Goal: Task Accomplishment & Management: Use online tool/utility

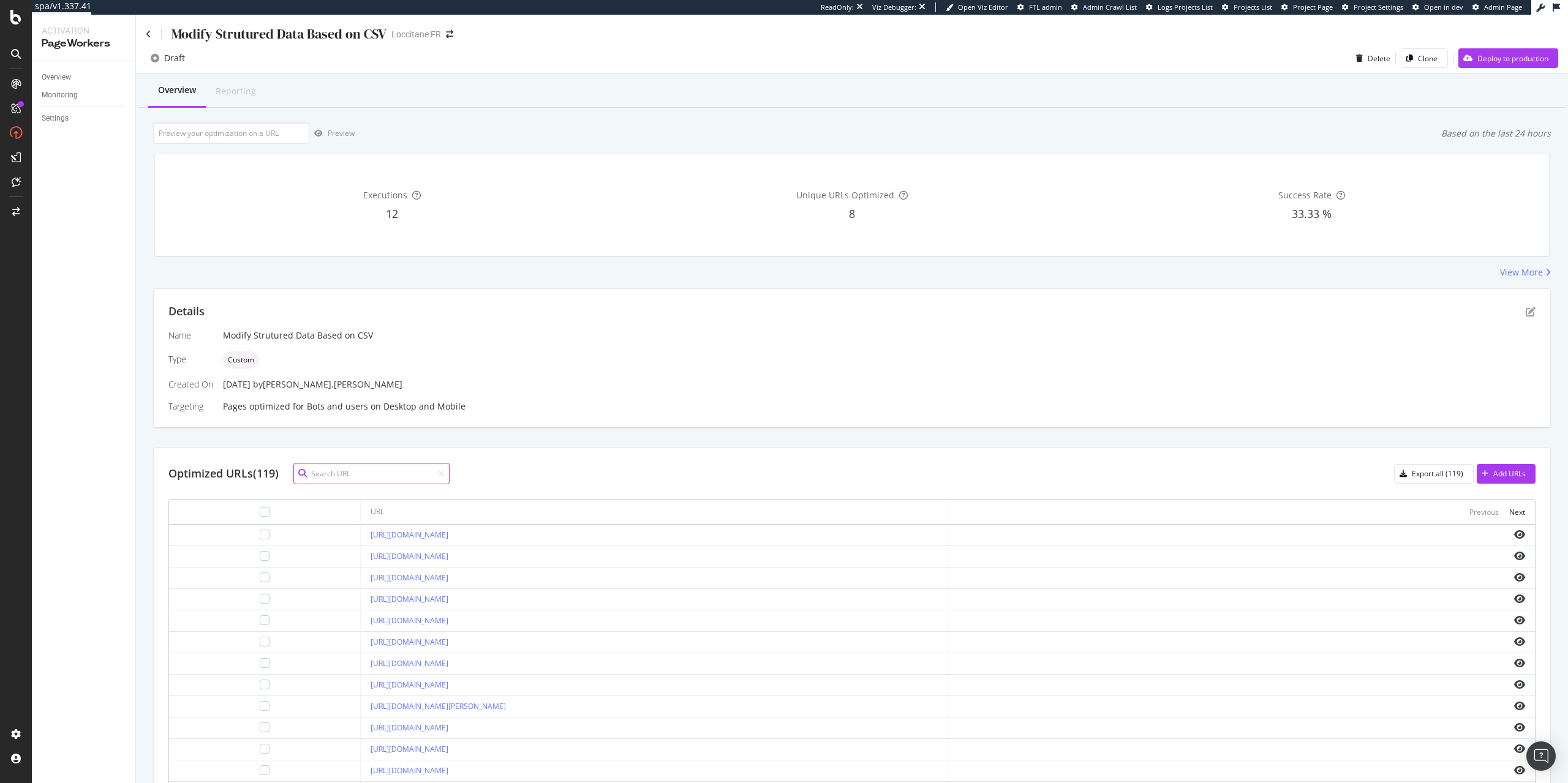
paste input "[URL][DOMAIN_NAME]"
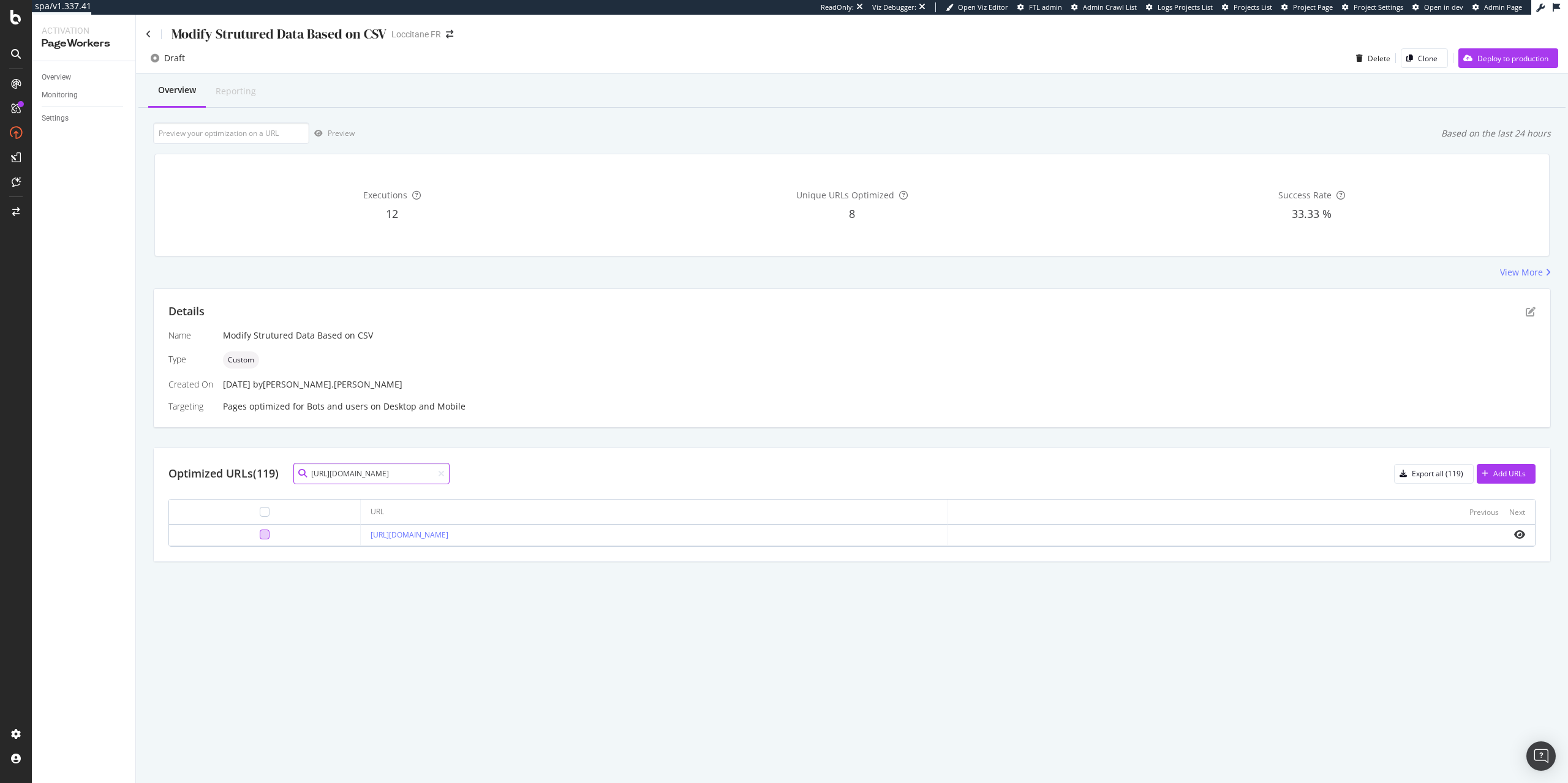
type input "[URL][DOMAIN_NAME]"
click at [260, 537] on div at bounding box center [265, 535] width 10 height 10
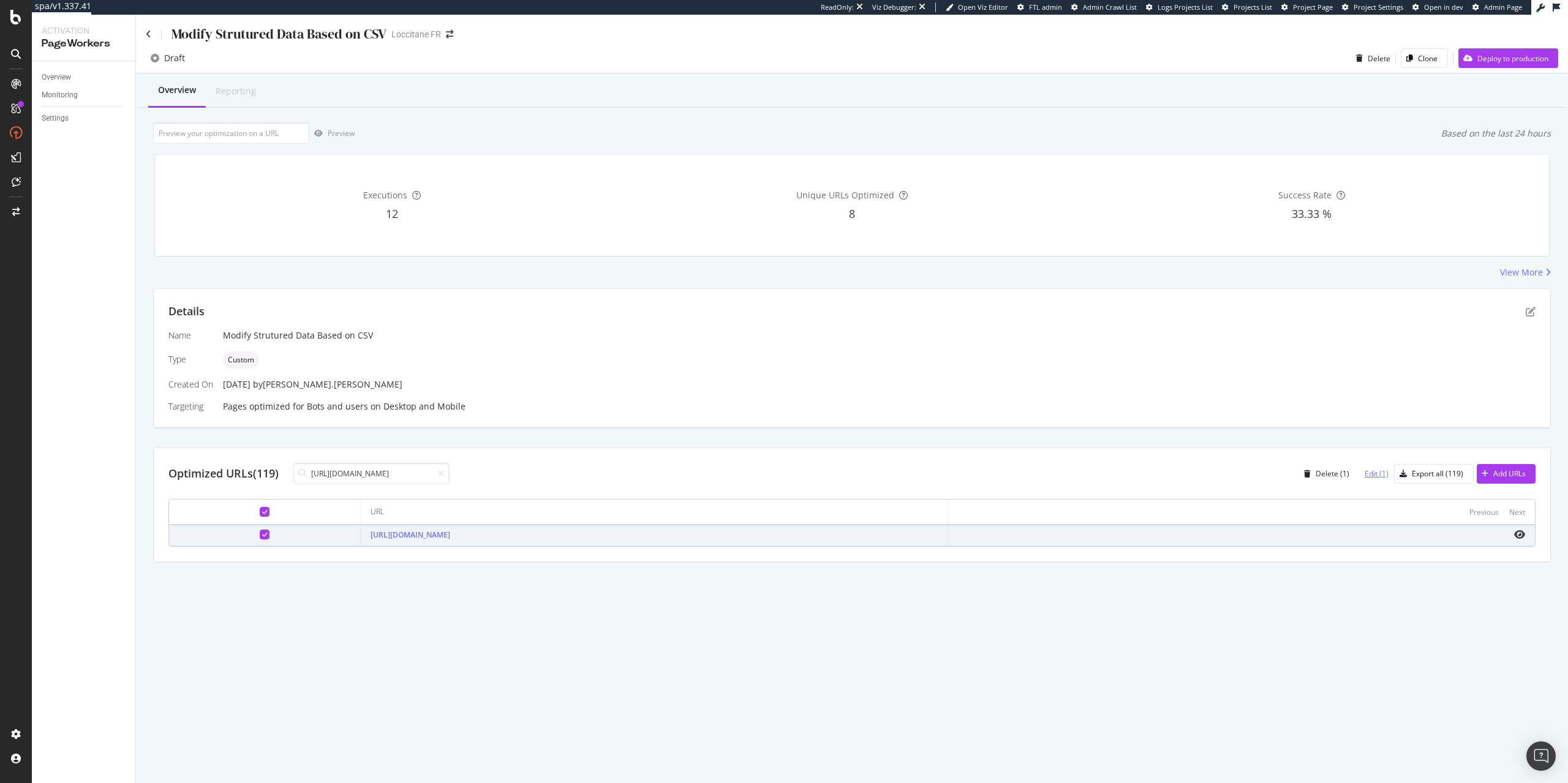
click at [1378, 468] on div "Edit (1)" at bounding box center [1372, 474] width 34 height 19
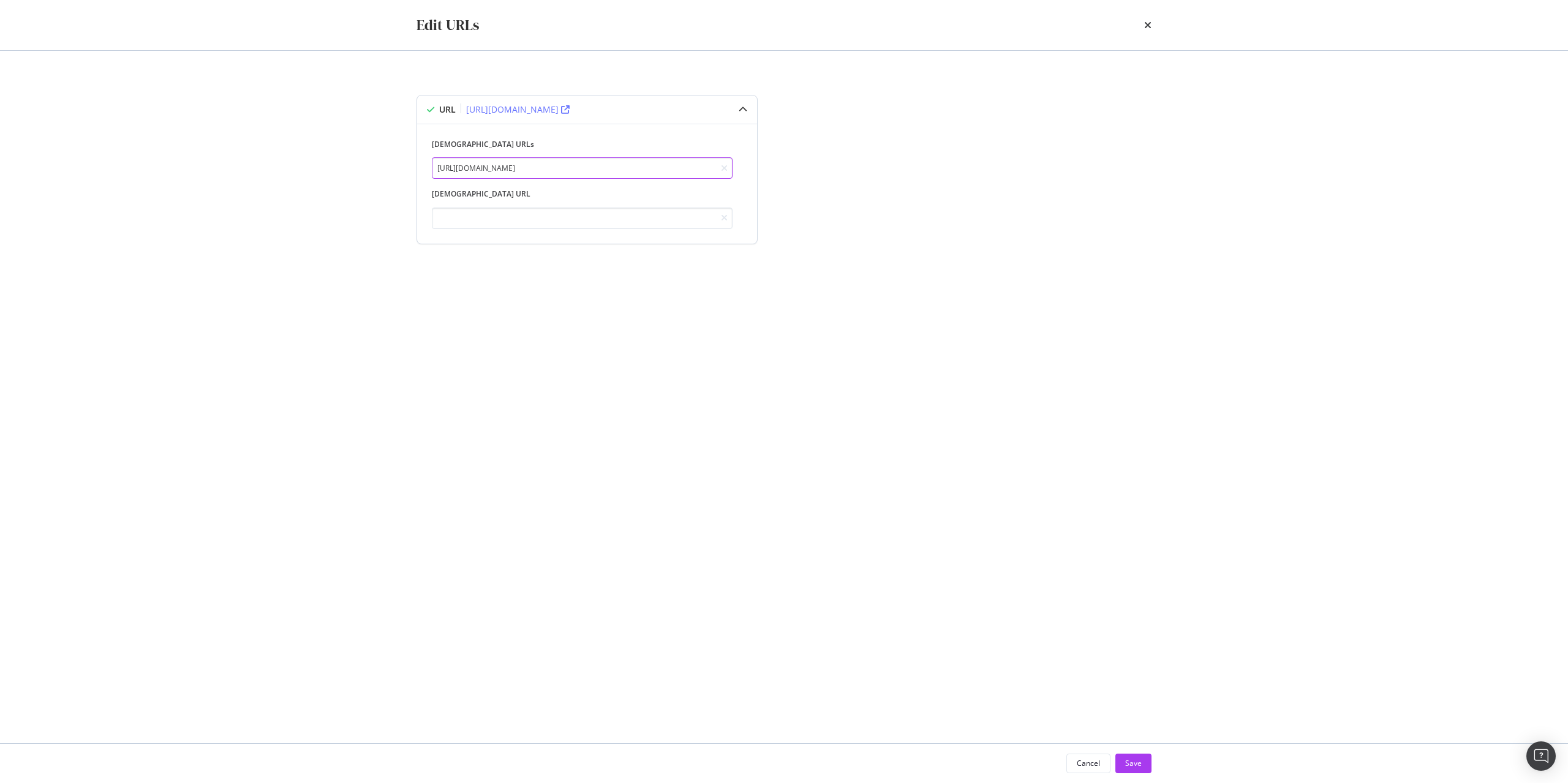
click at [694, 174] on input "https://fr.loccitane.com/gel-douche-osmanthus-11GD075O22.html" at bounding box center [582, 168] width 301 height 21
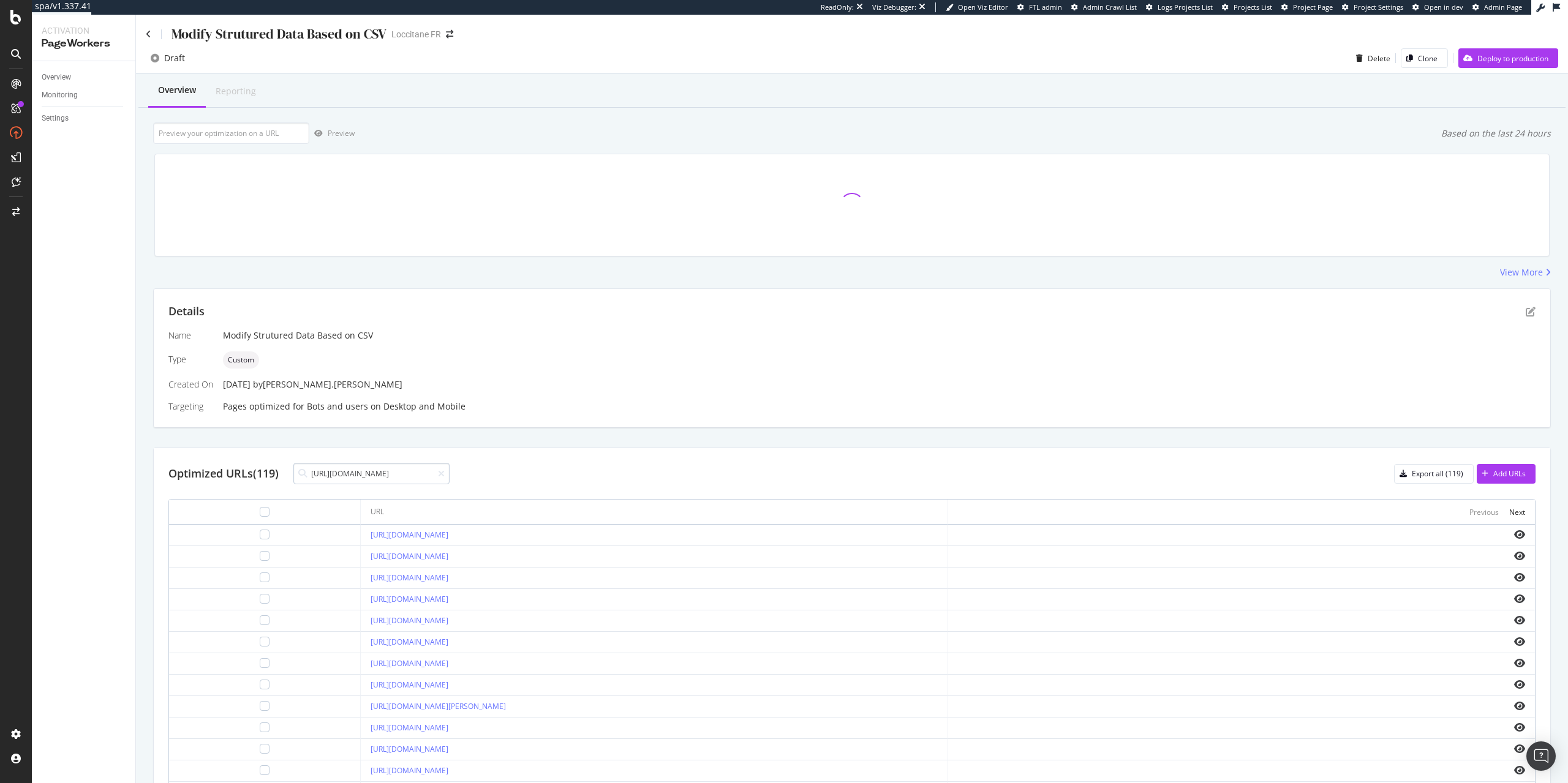
scroll to position [0, 107]
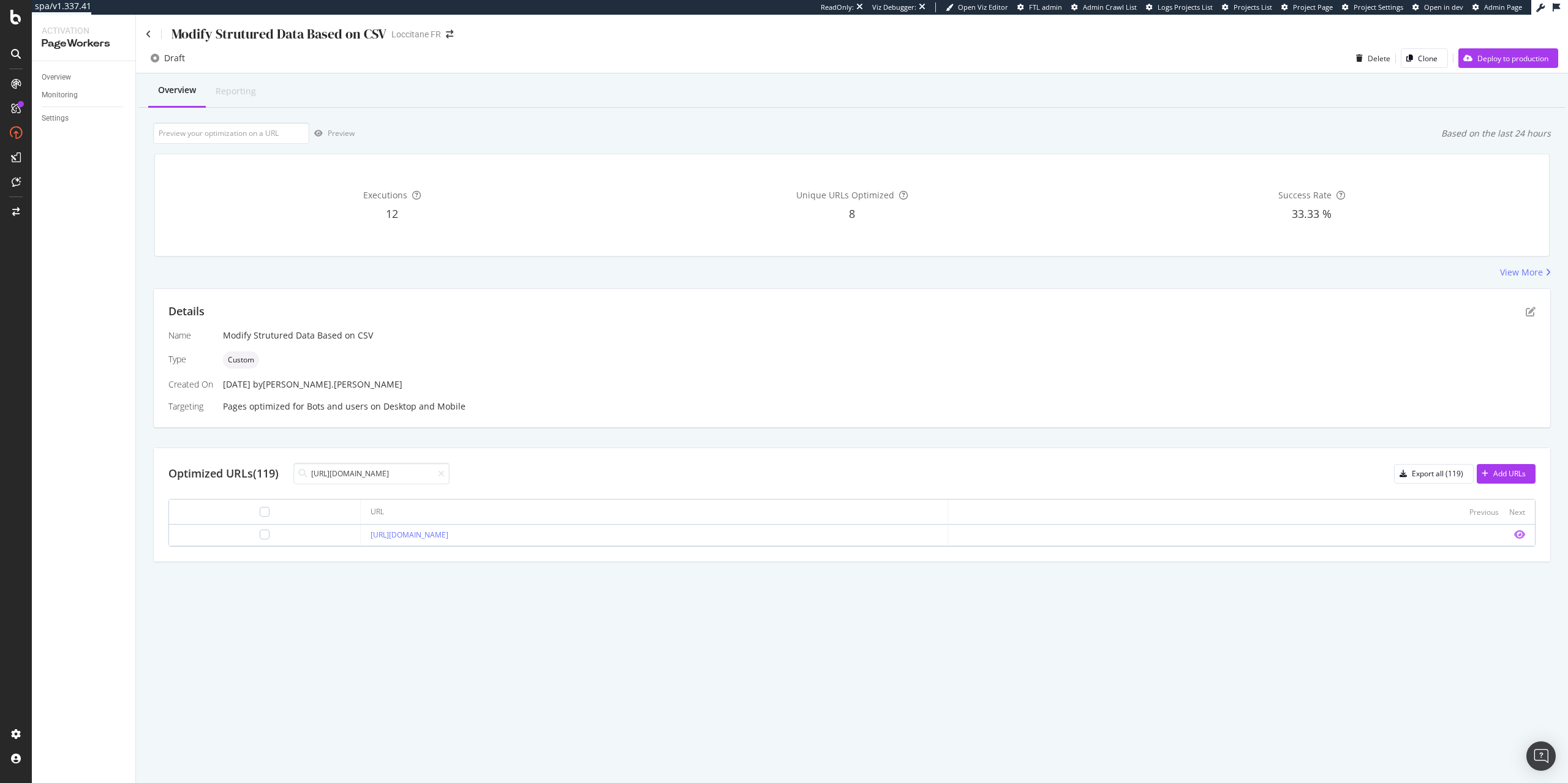
type input "[URL][DOMAIN_NAME]"
click at [1520, 535] on icon "eye" at bounding box center [1519, 535] width 11 height 10
click at [1531, 315] on icon "pen-to-square" at bounding box center [1531, 312] width 10 height 10
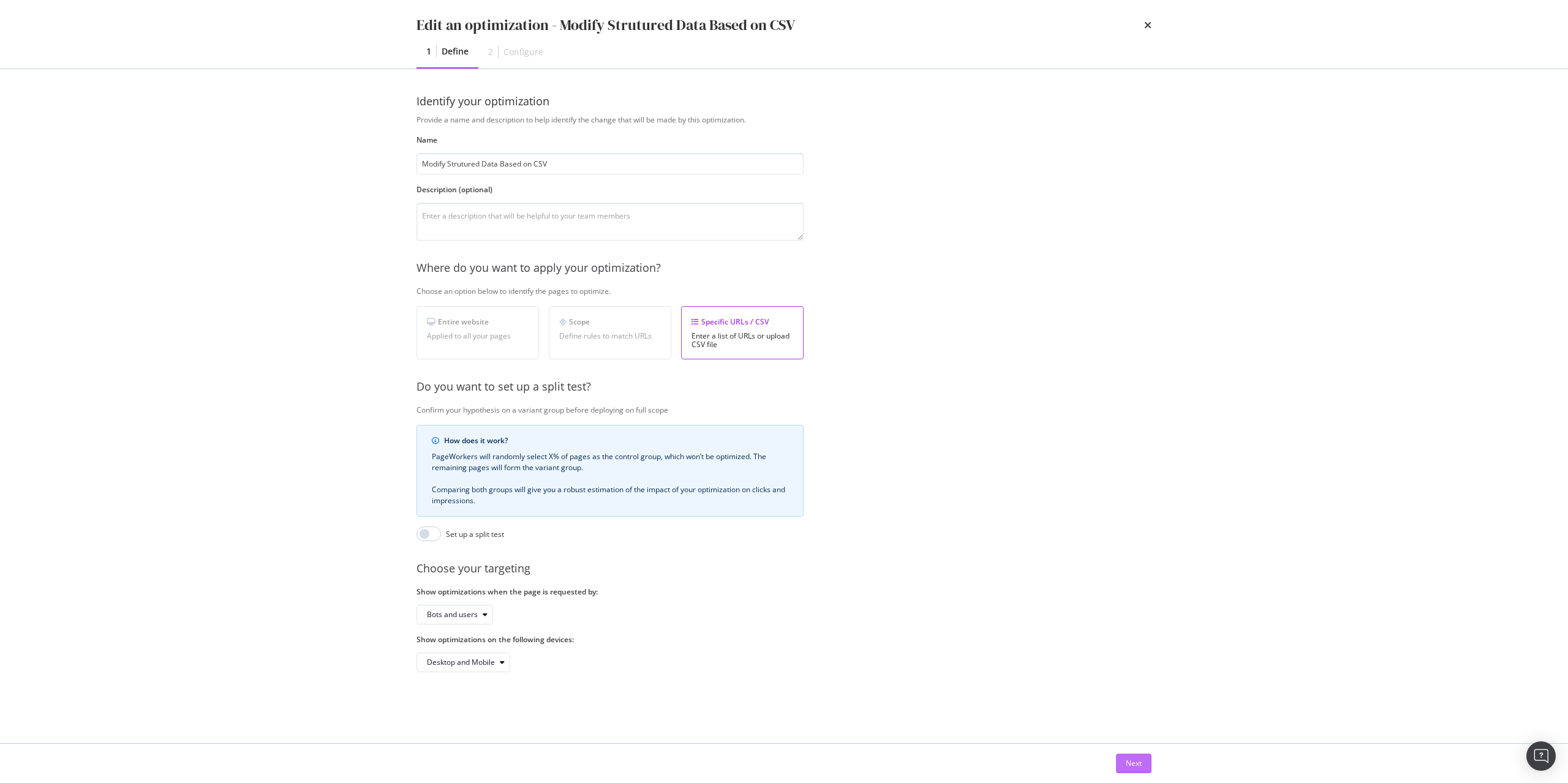
click at [1128, 766] on div "Next" at bounding box center [1134, 764] width 16 height 10
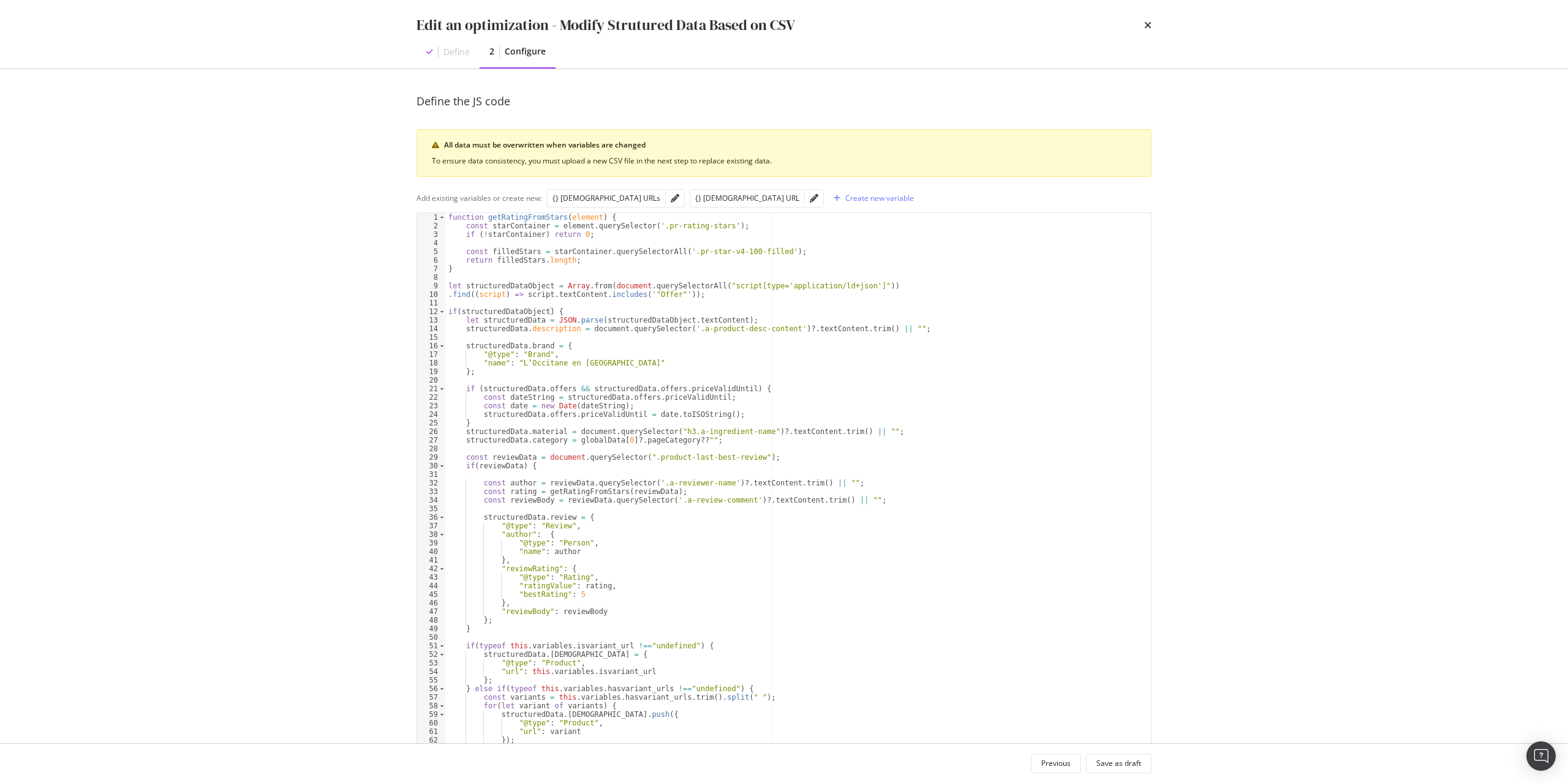
type textarea "structuredData.description = document.querySelector('.a-product-desc-content')?…"
click at [626, 331] on div "function getRatingFromStars ( element ) { const starContainer = element . query…" at bounding box center [798, 505] width 705 height 585
type input "push"
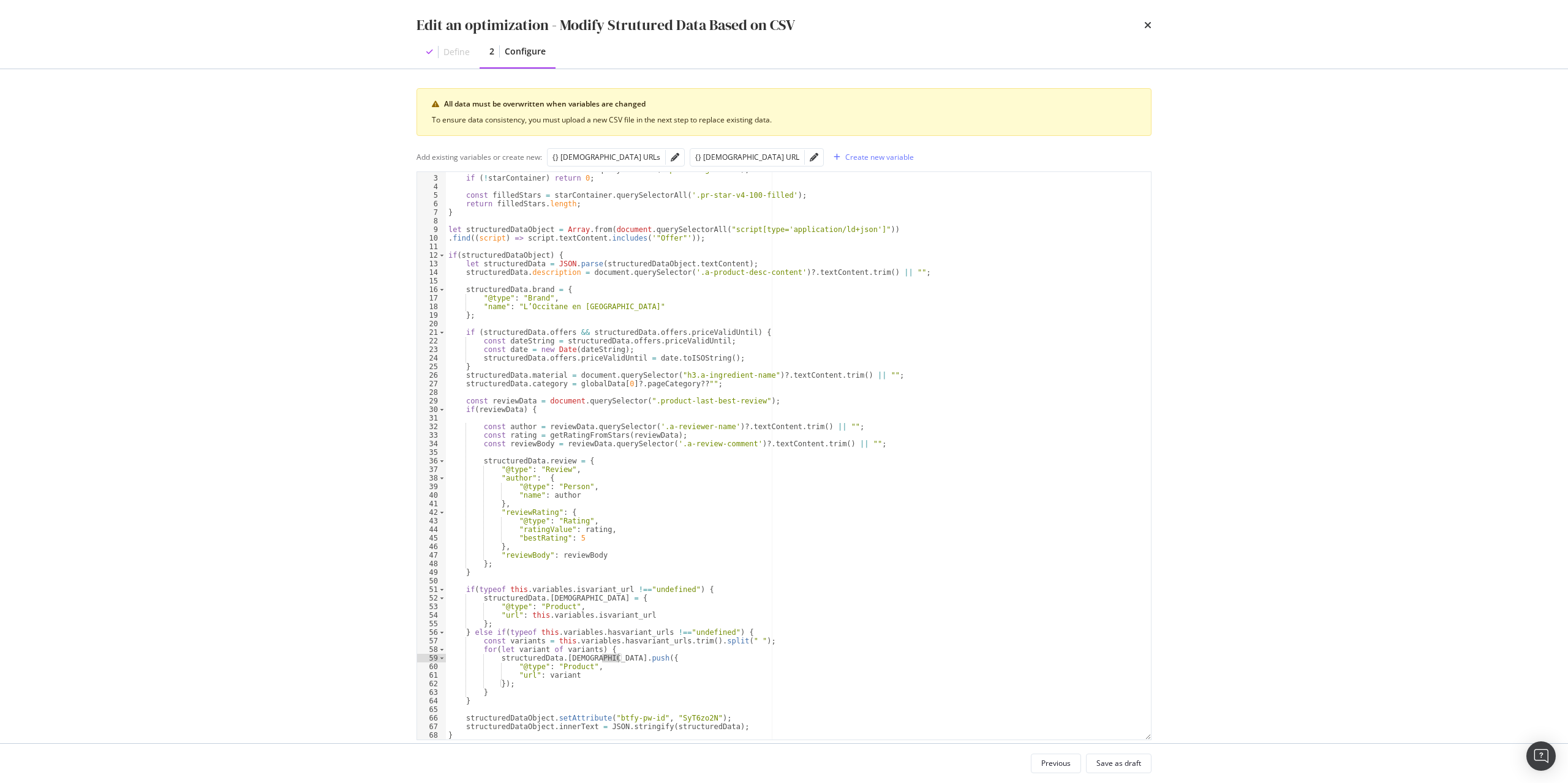
scroll to position [63, 0]
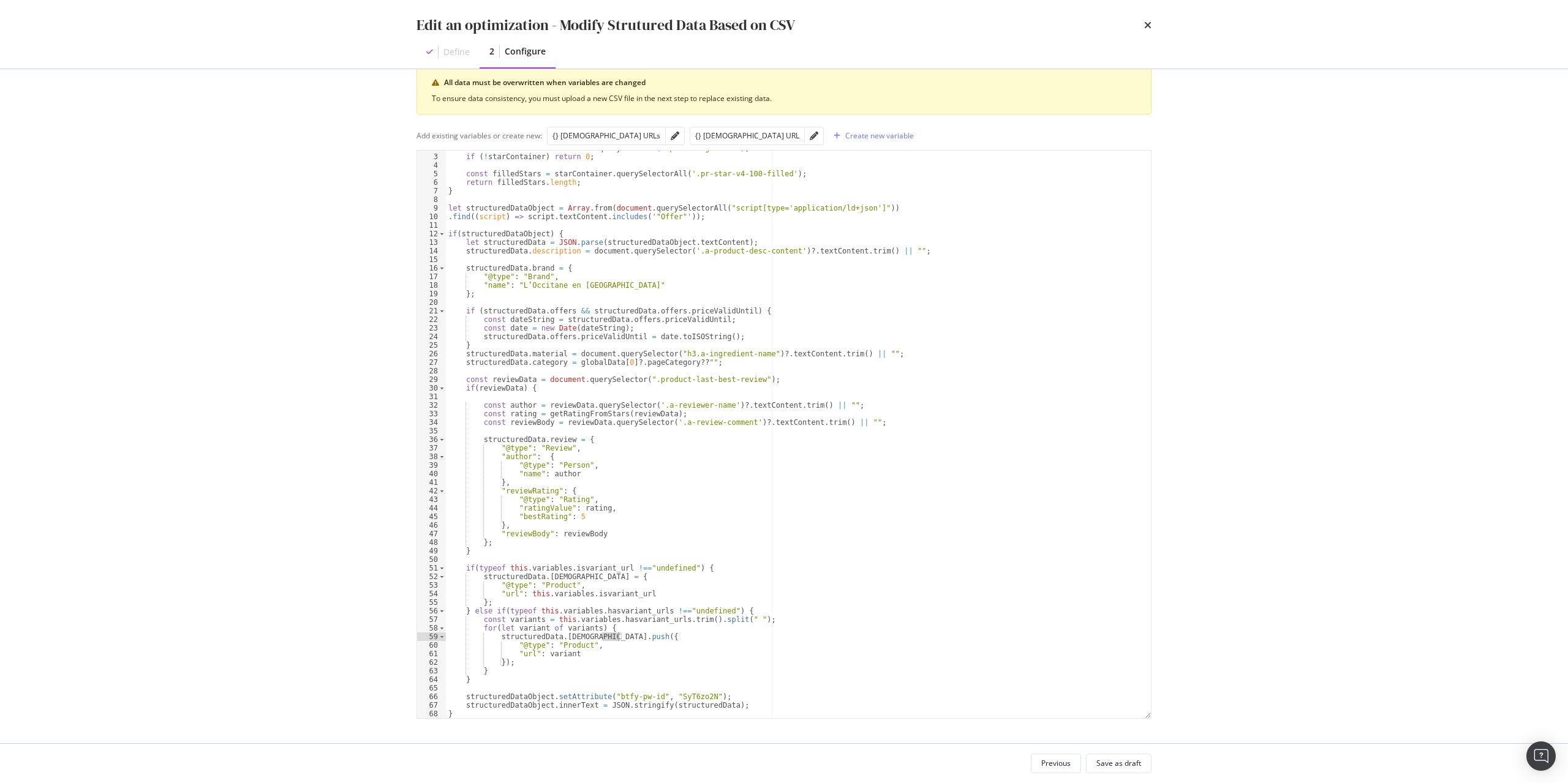
click at [543, 642] on div "const starContainer = element . querySelector ( '.pr-rating-stars' ) ; if ( ! s…" at bounding box center [798, 436] width 705 height 585
click at [558, 632] on div "const starContainer = element . querySelector ( '.pr-rating-stars' ) ; if ( ! s…" at bounding box center [798, 436] width 705 height 585
click at [582, 629] on div "const starContainer = element . querySelector ( '.pr-rating-stars' ) ; if ( ! s…" at bounding box center [798, 436] width 705 height 585
click at [601, 627] on div "const starContainer = element . querySelector ( '.pr-rating-stars' ) ; if ( ! s…" at bounding box center [798, 436] width 705 height 585
click at [765, 620] on div "const starContainer = element . querySelector ( '.pr-rating-stars' ) ; if ( ! s…" at bounding box center [798, 436] width 705 height 585
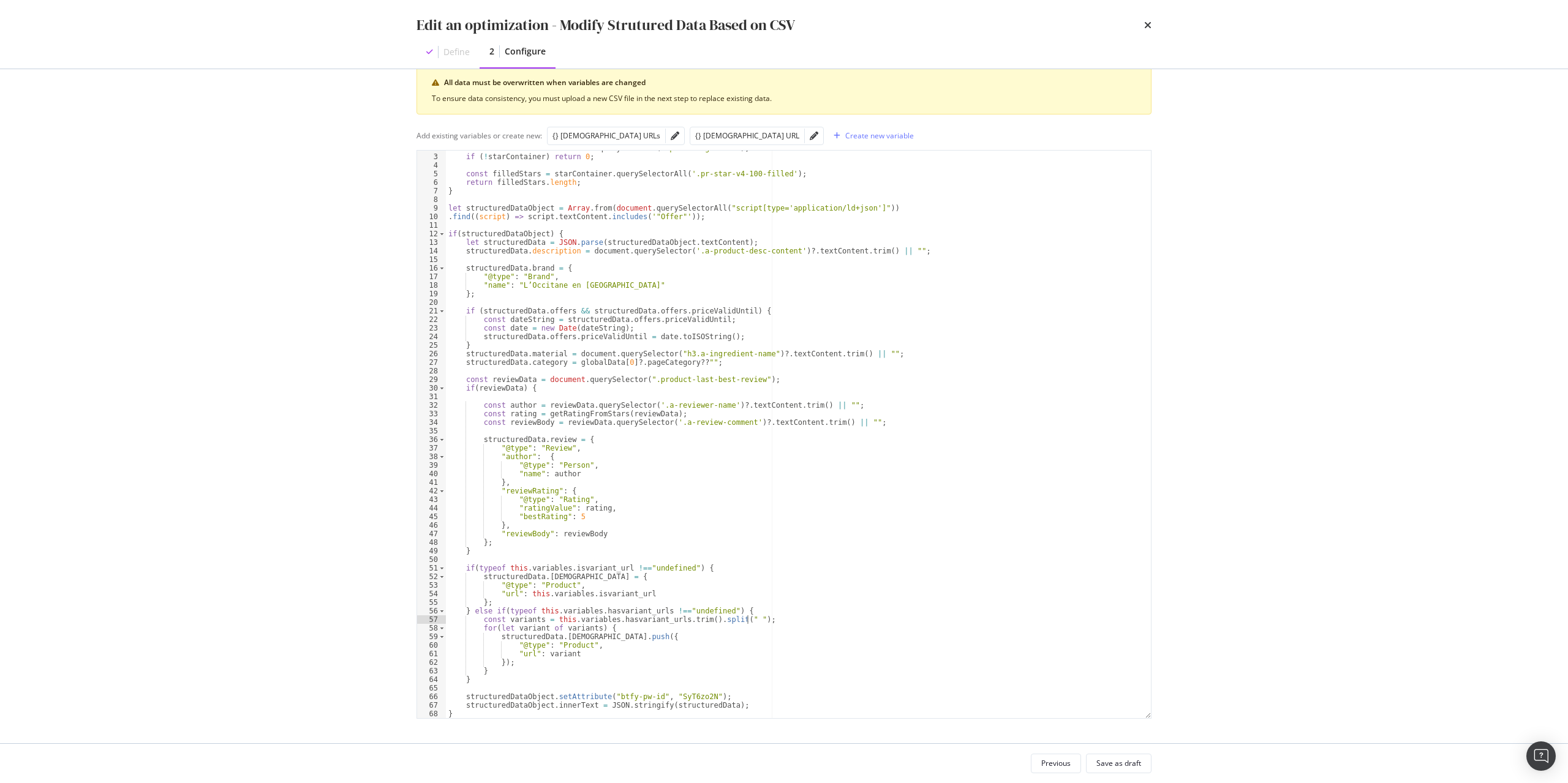
type textarea "} else if(typeof this.variables.hasvariant_urls !=="undefined") {"
paste textarea "this.variables.hasvariant_urls.trim()"
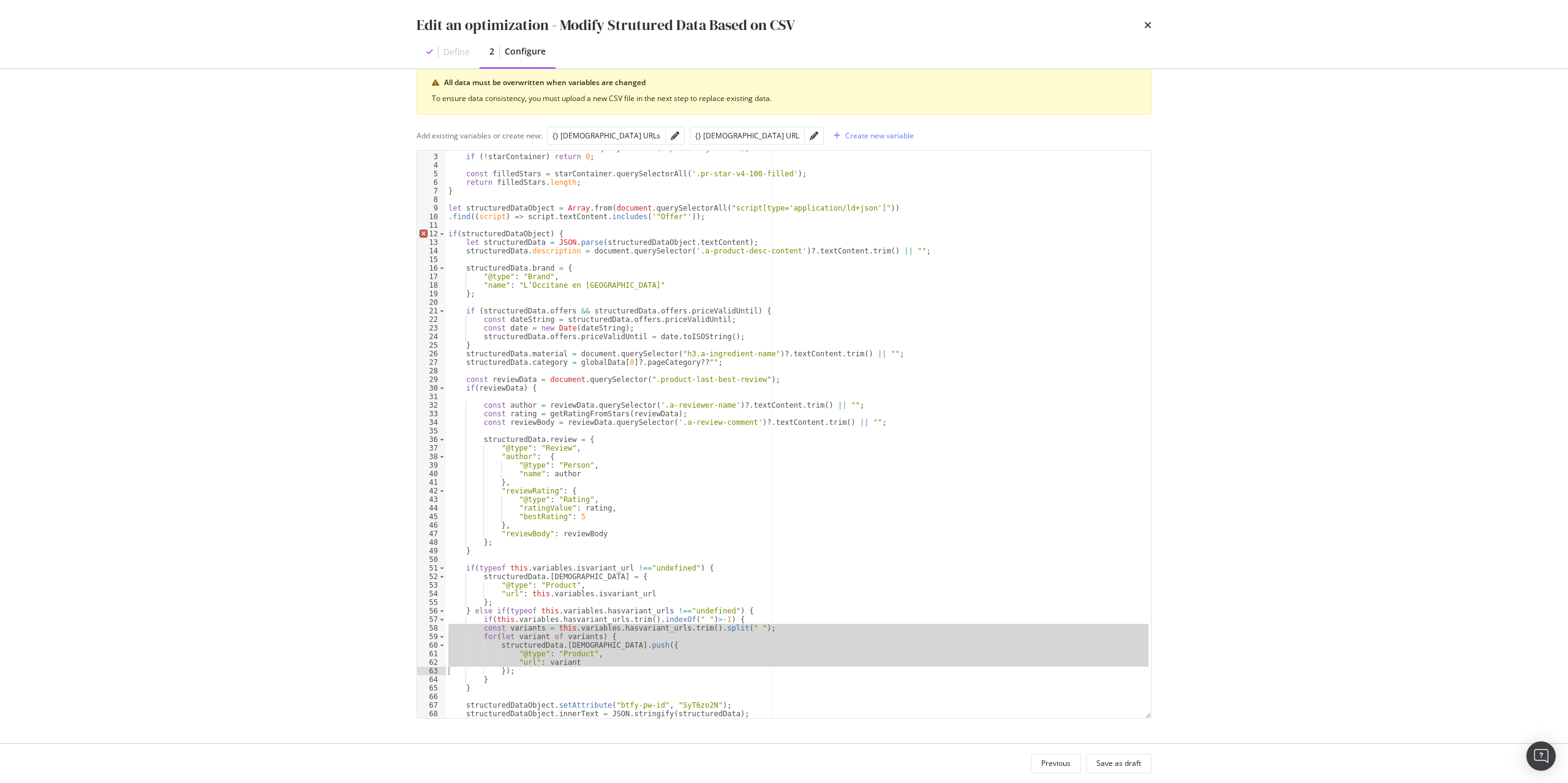
scroll to position [0, 10]
type textarea "}"
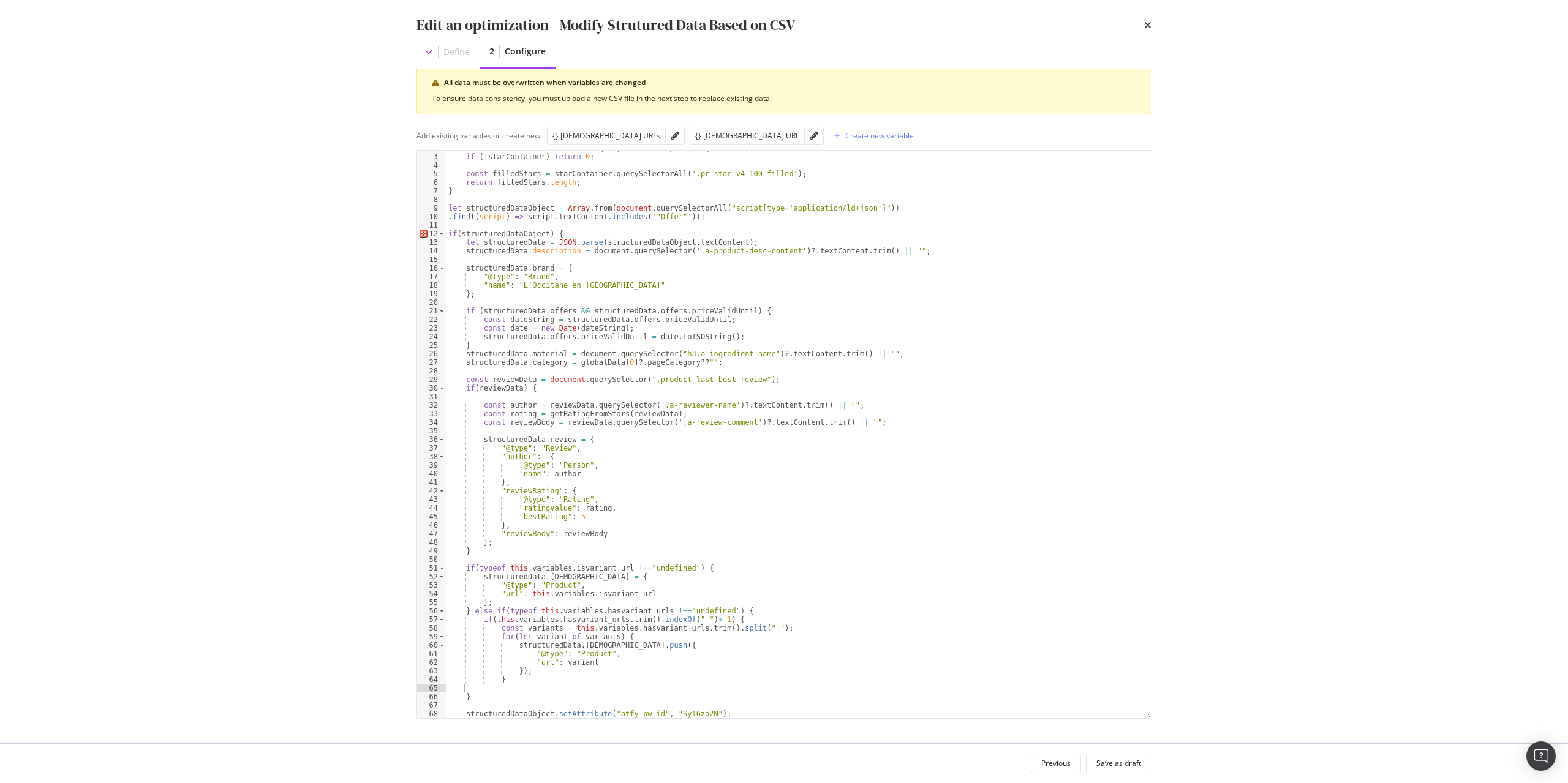
scroll to position [0, 1]
type textarea "]"
type textarea "} else {"
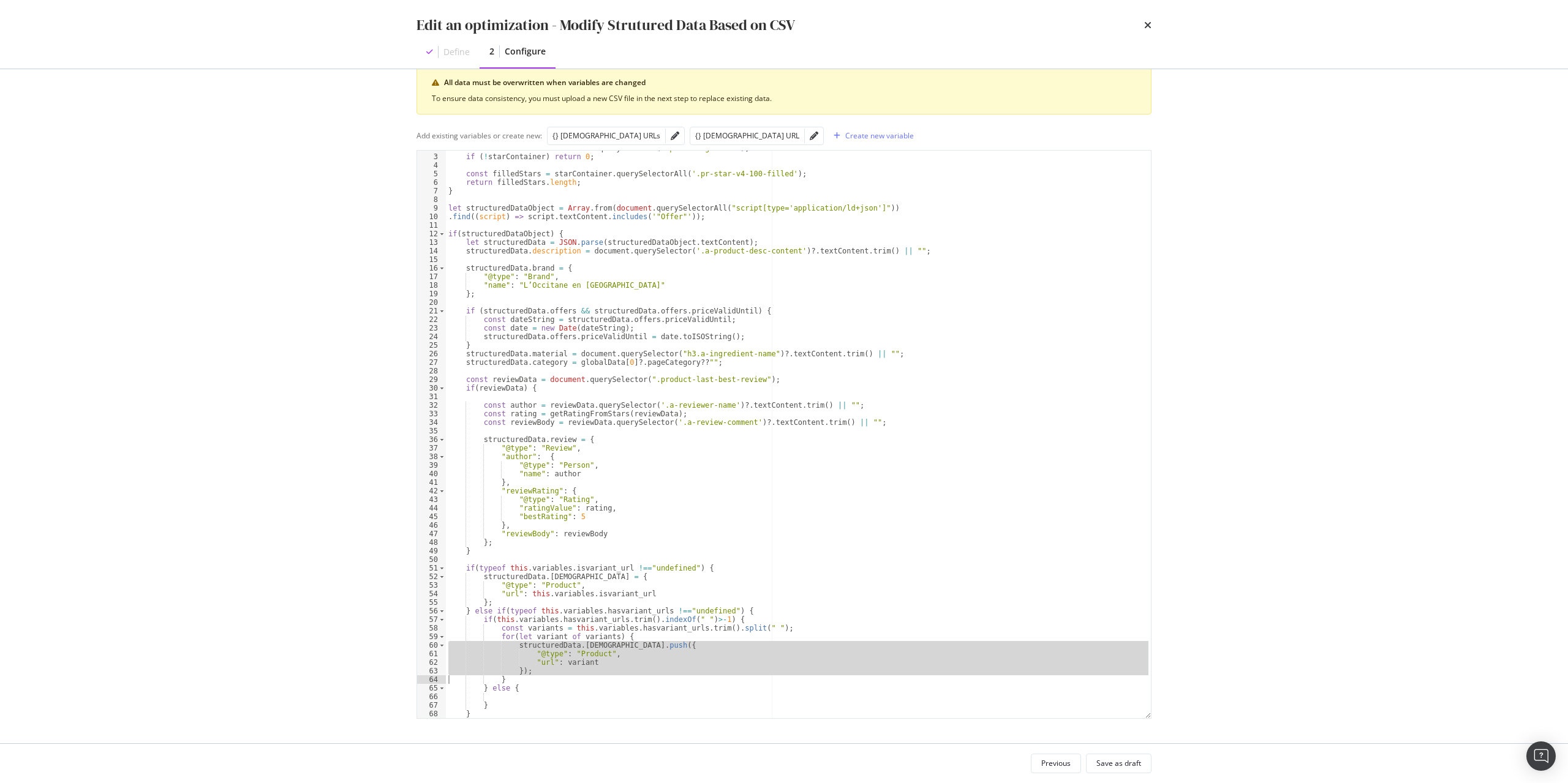
type textarea "} else {"
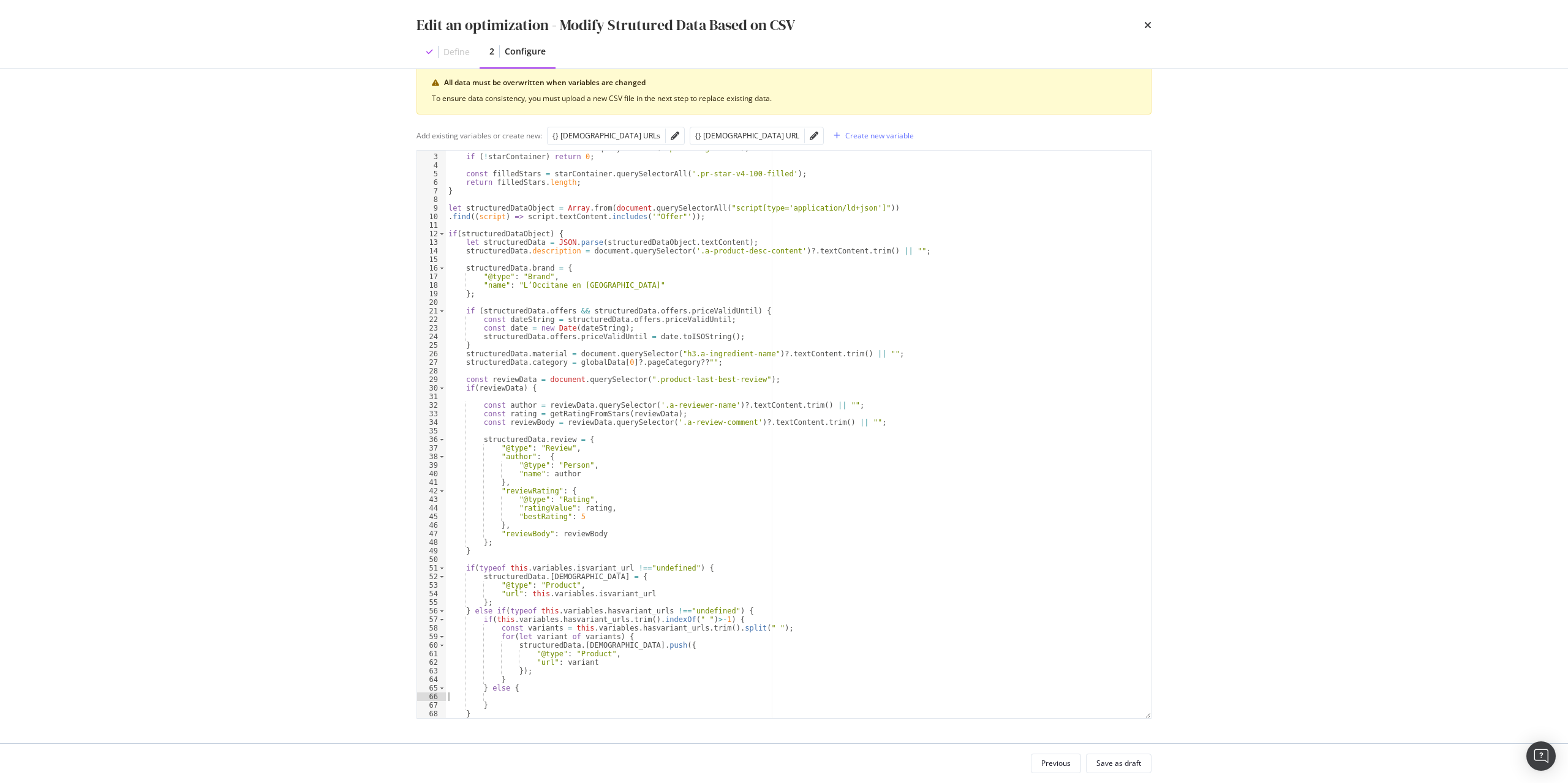
paste textarea "});"
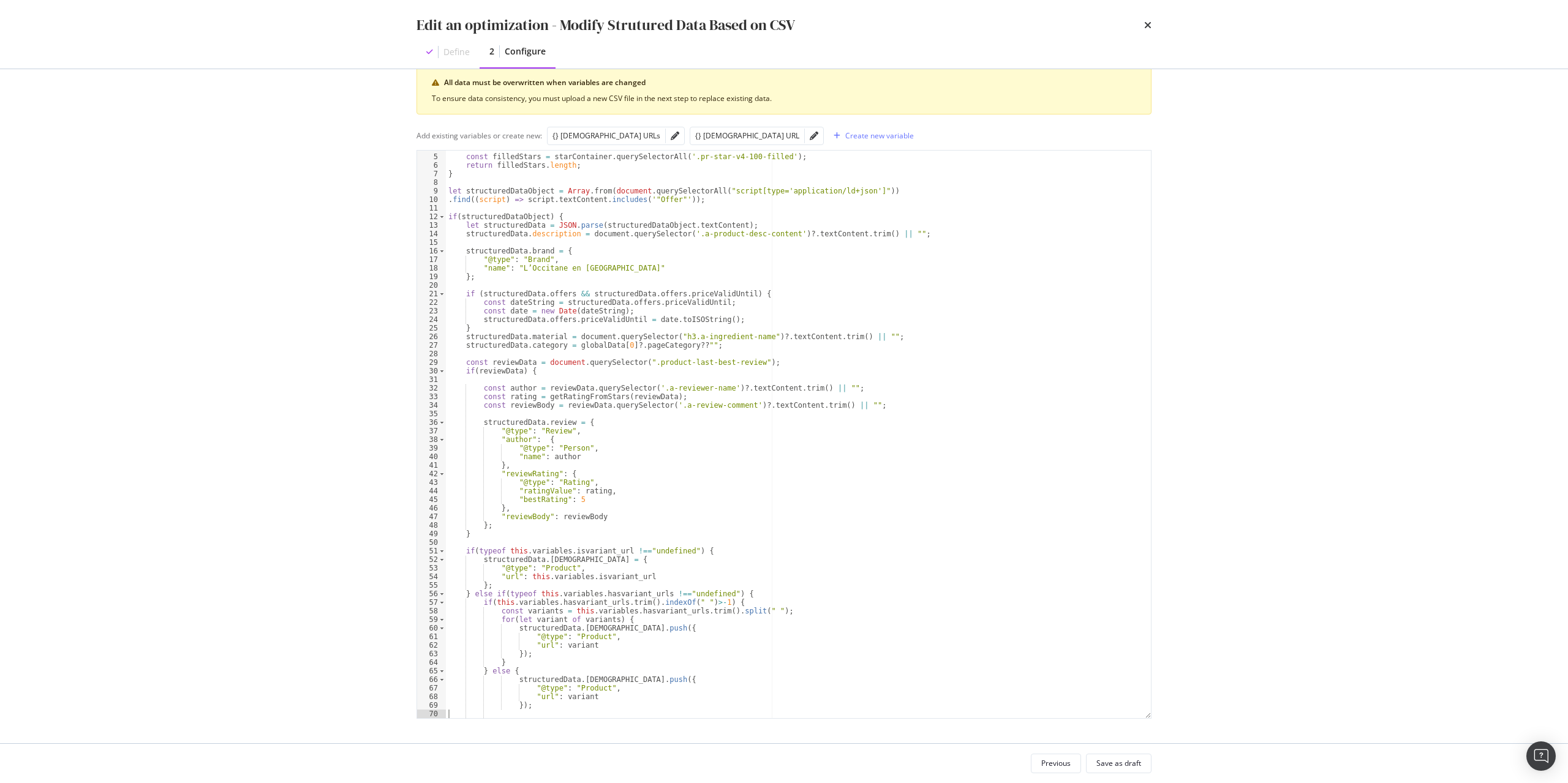
scroll to position [32, 0]
click at [659, 593] on div "const filledStars = starContainer . querySelectorAll ( '.pr-star-v4-100-filled'…" at bounding box center [798, 436] width 705 height 585
paste textarea "this.variables.hasvariant_urls.trim()"
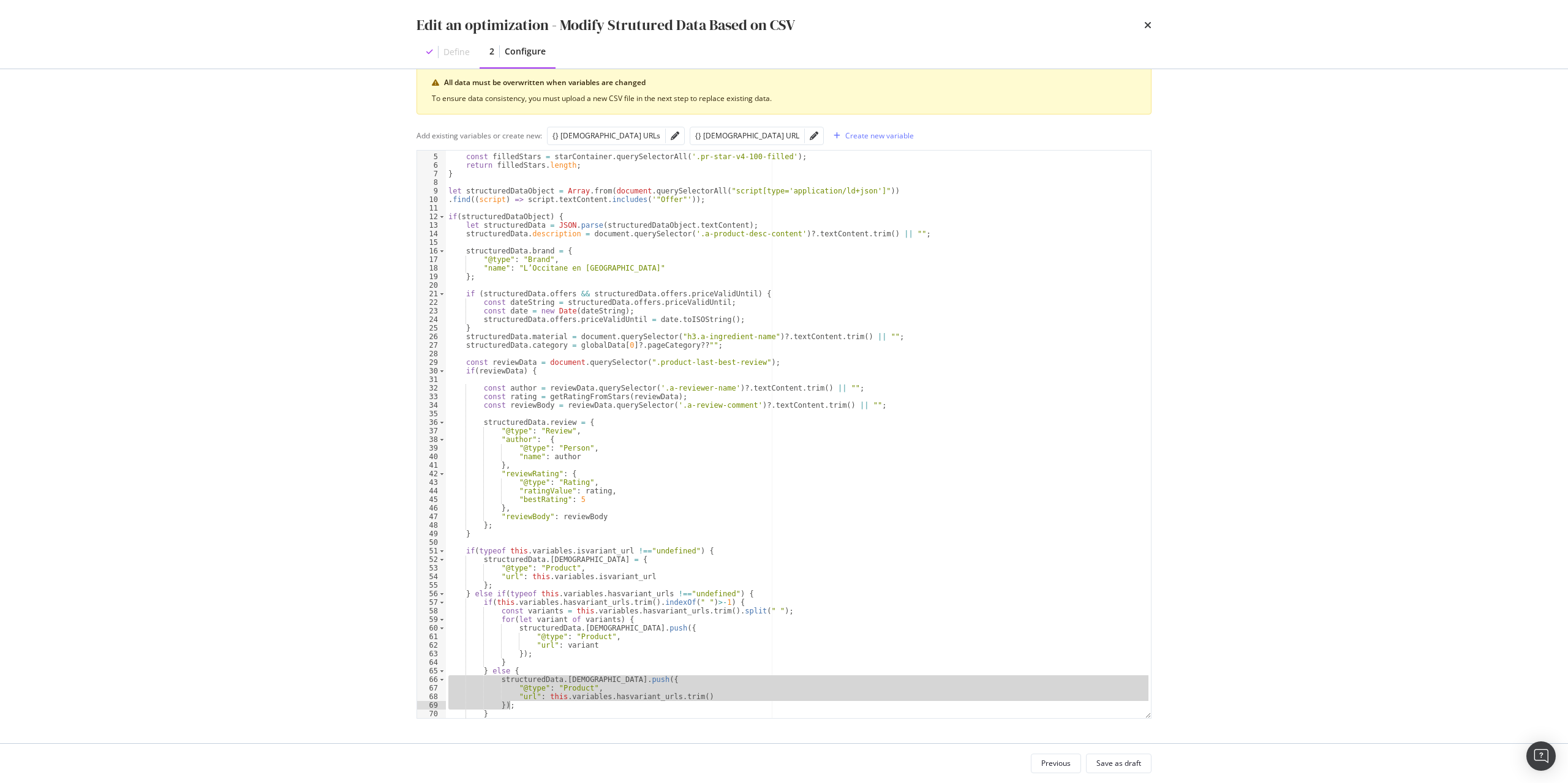
type textarea ""url": this.variables.hasvariant_urls.trim() });"
click at [1113, 766] on div "Save as draft" at bounding box center [1118, 764] width 45 height 10
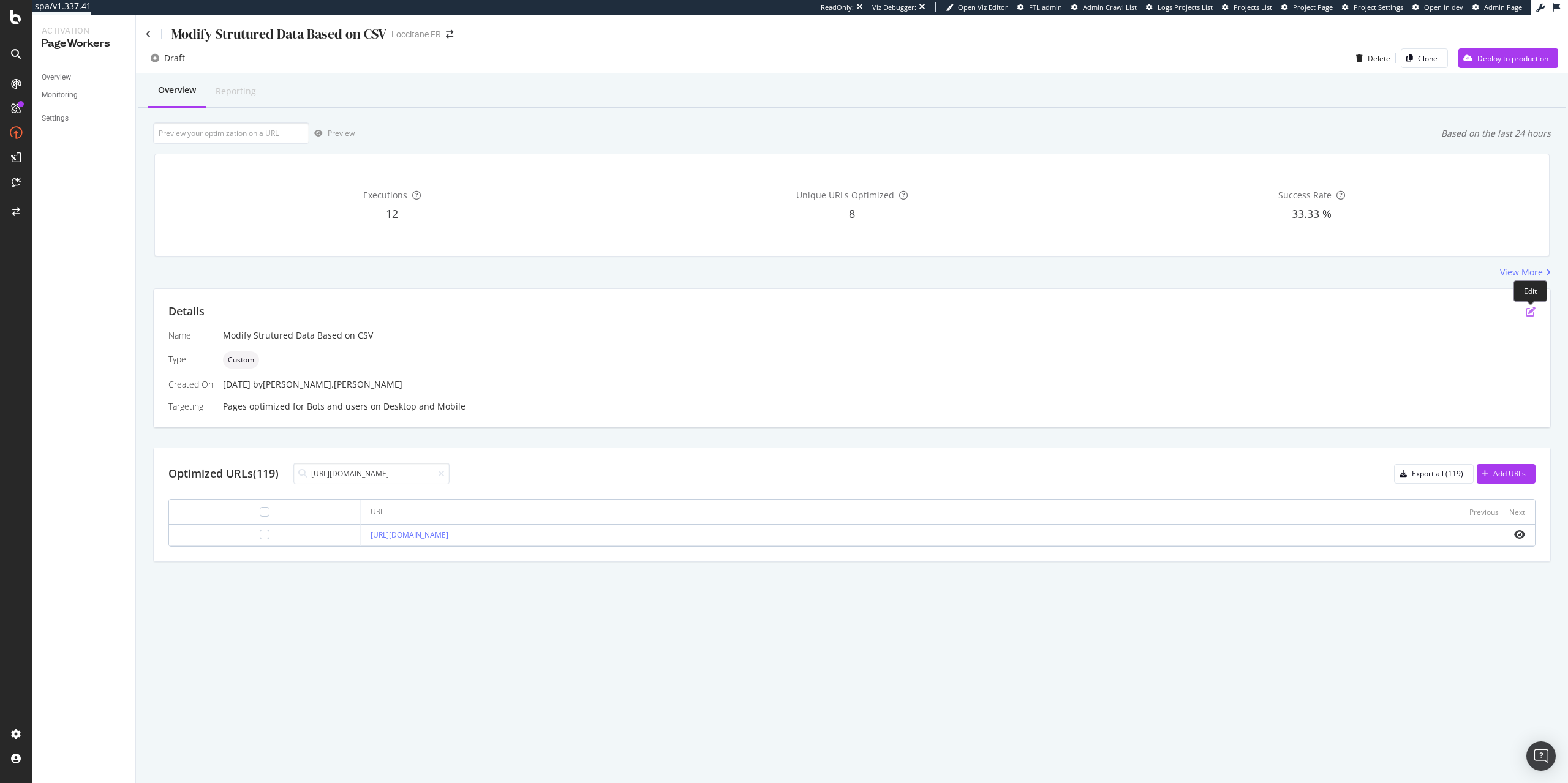
click at [1530, 316] on icon "pen-to-square" at bounding box center [1531, 312] width 10 height 10
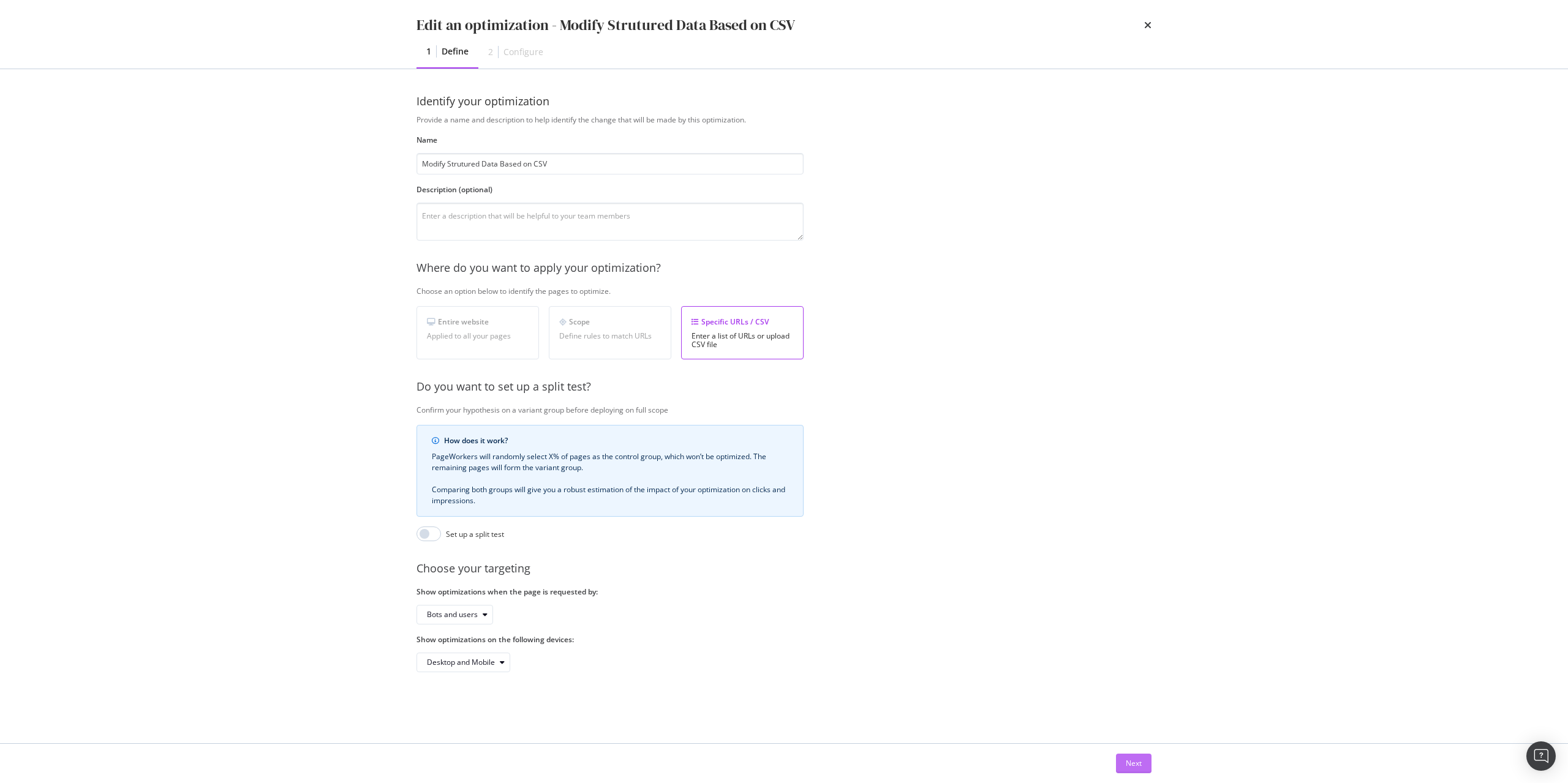
click at [1138, 768] on div "Next" at bounding box center [1134, 764] width 16 height 10
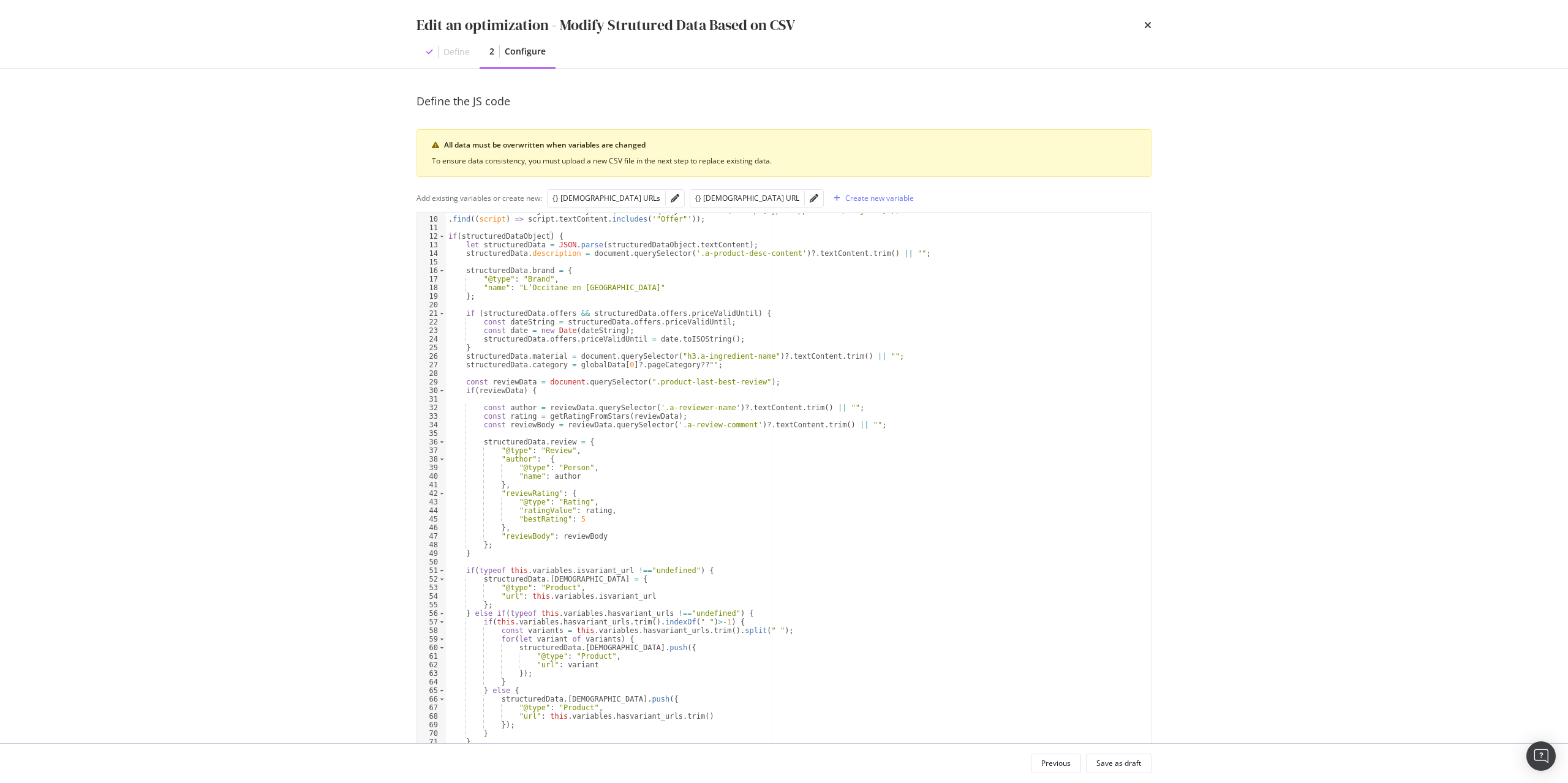
scroll to position [63, 0]
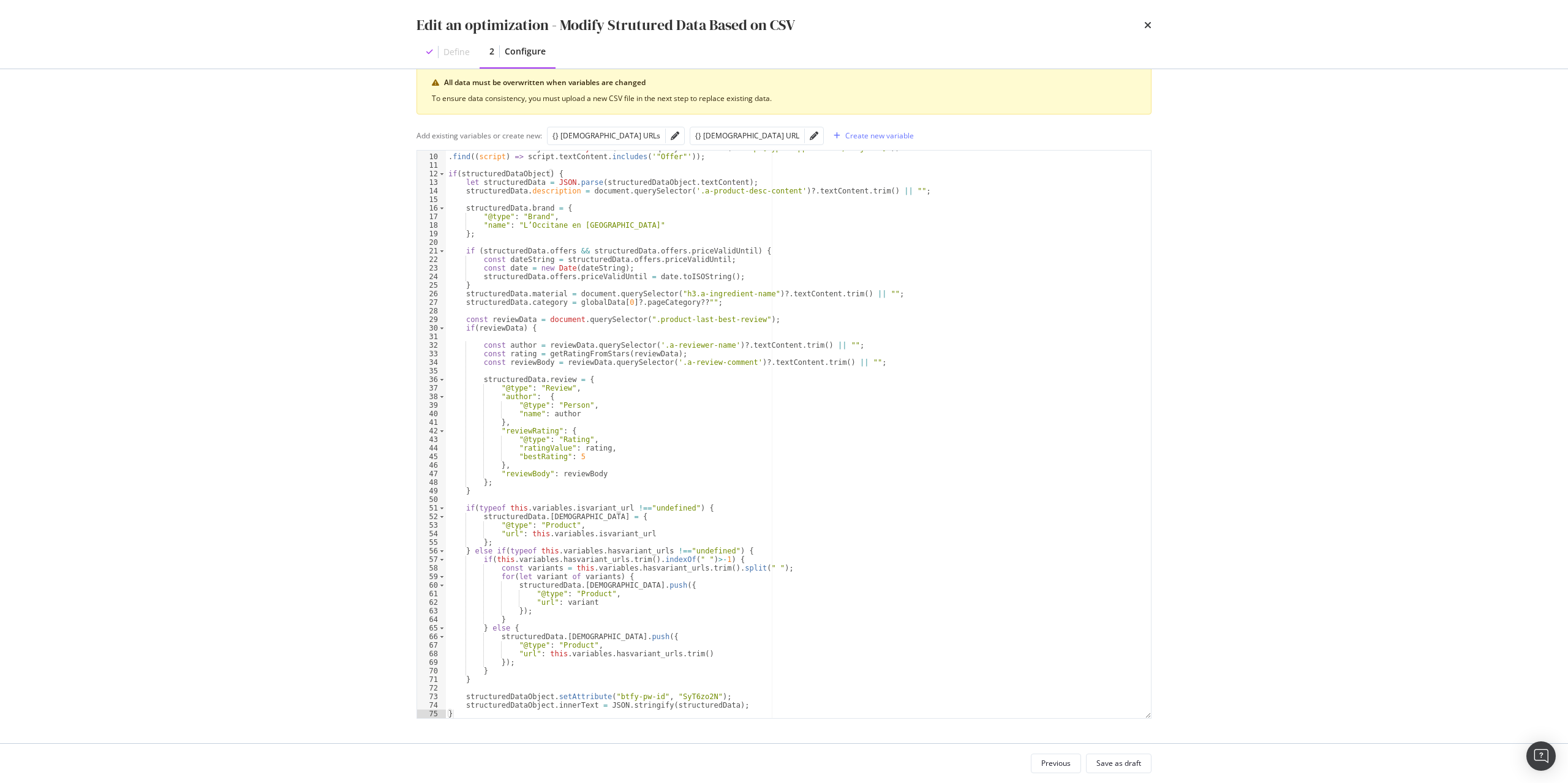
type textarea "if(this.variables.hasvariant_urls.trim().indexOf(" ")>-1) {"
click at [671, 562] on div "let structuredDataObject = Array . from ( document . querySelectorAll ( "script…" at bounding box center [798, 436] width 705 height 585
